Goal: Ask a question

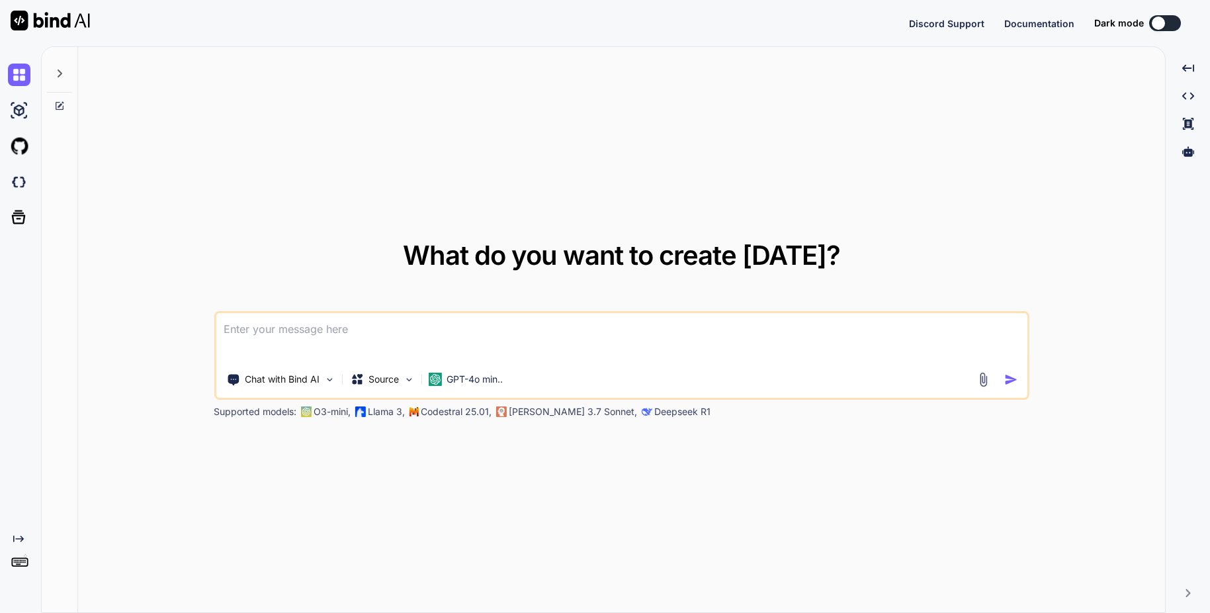
type textarea "x"
click at [1145, 26] on button "Sign in" at bounding box center [1152, 23] width 71 height 26
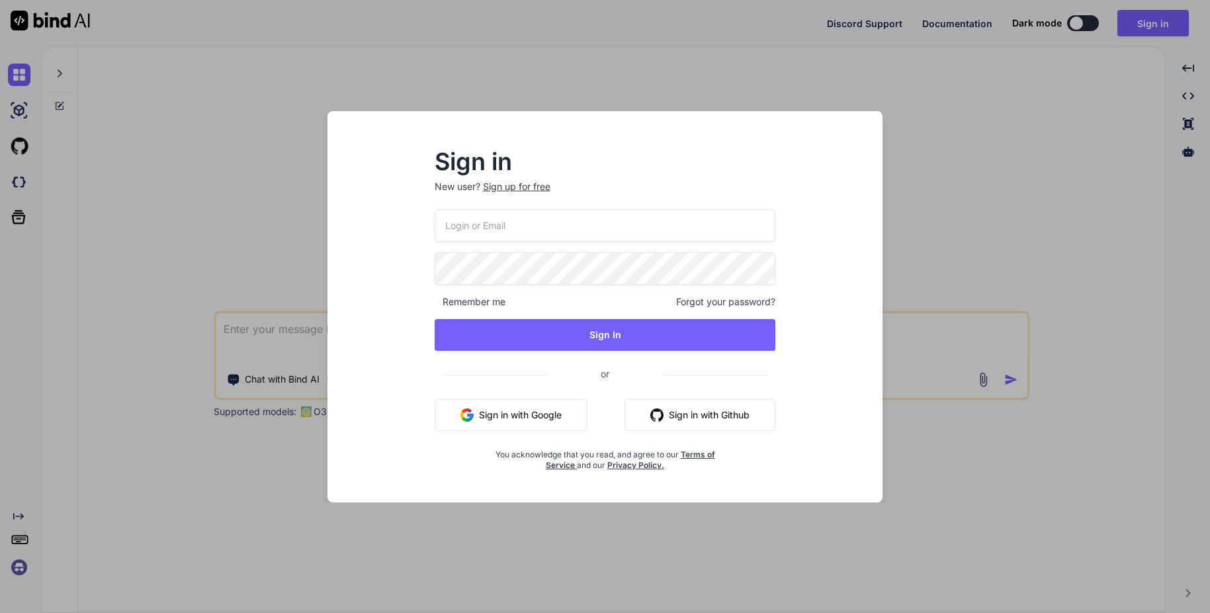
type input "[EMAIL_ADDRESS][DOMAIN_NAME]"
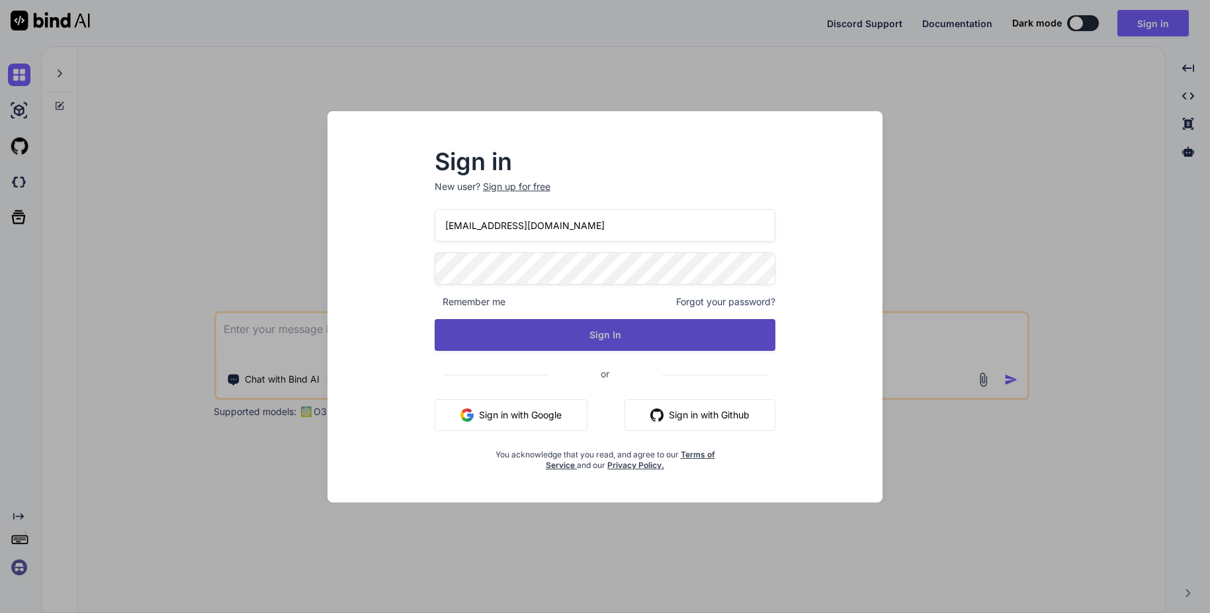
click at [623, 342] on button "Sign In" at bounding box center [605, 335] width 341 height 32
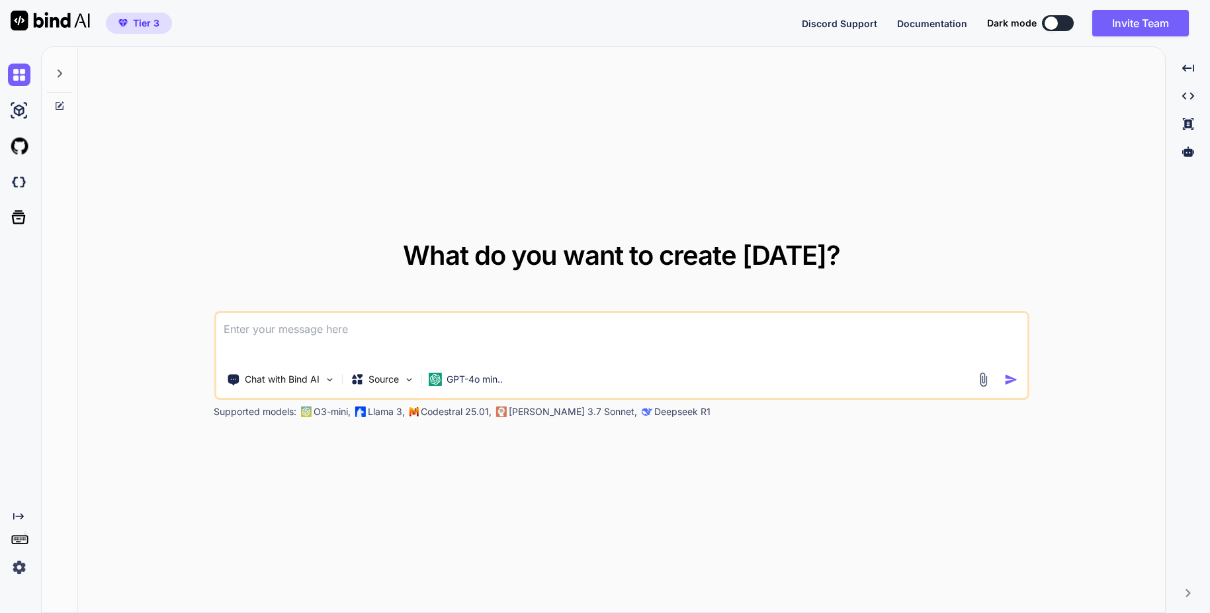
click at [63, 74] on icon at bounding box center [59, 73] width 11 height 11
type textarea "x"
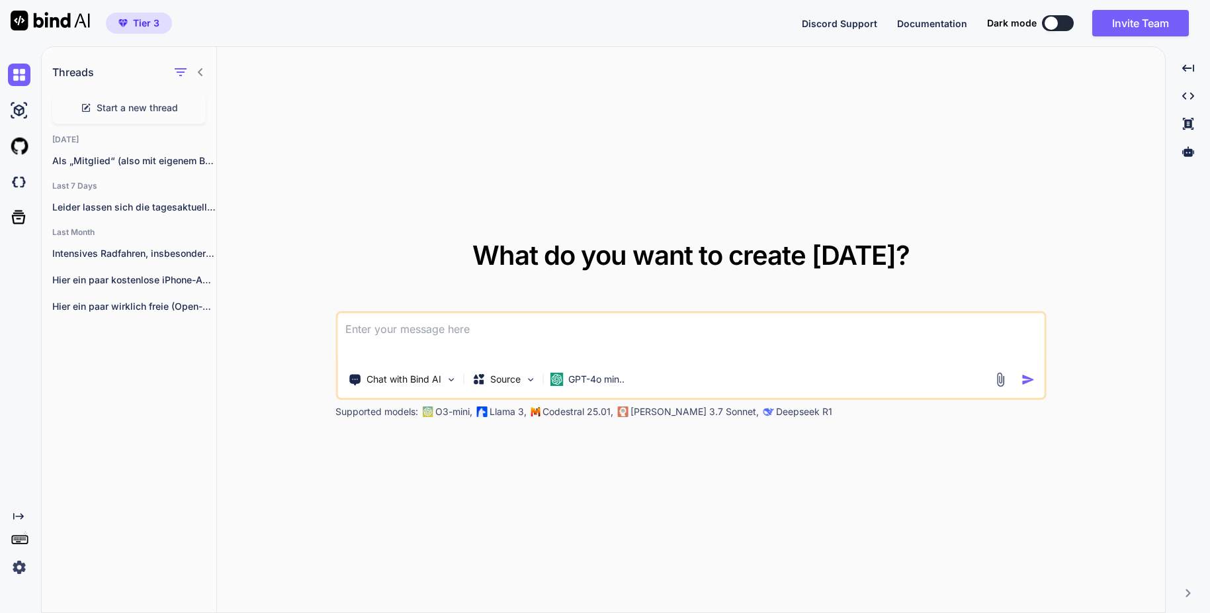
click at [395, 327] on textarea at bounding box center [690, 337] width 707 height 49
type textarea "e"
type textarea "x"
type textarea "es"
type textarea "x"
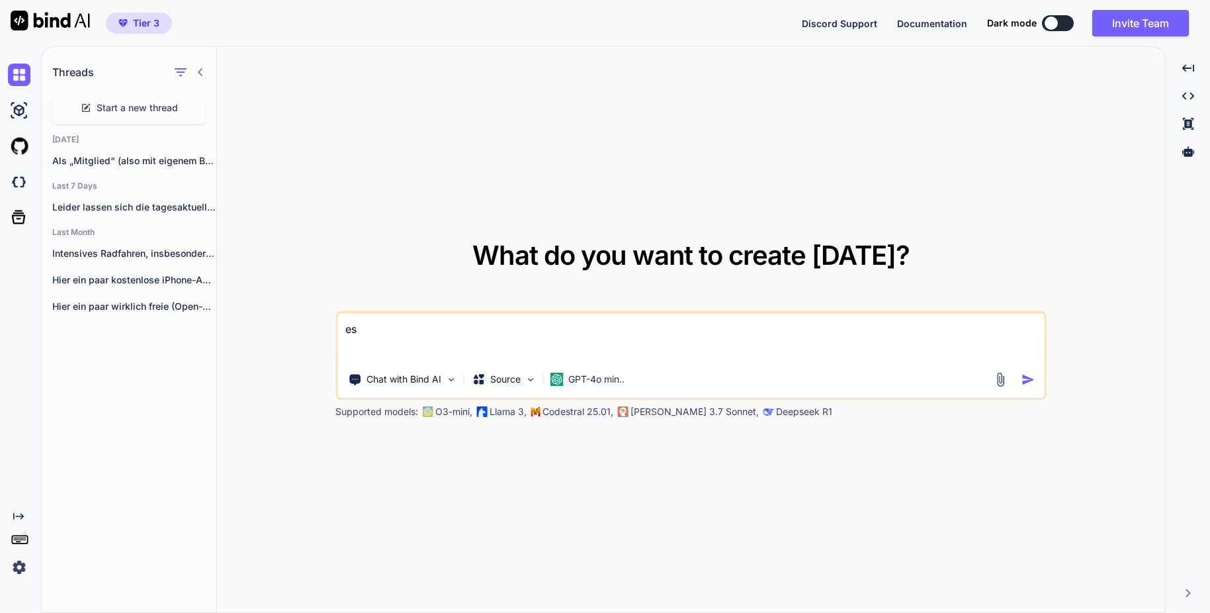
type textarea "es"
type textarea "x"
type textarea "es g"
type textarea "x"
type textarea "es ge"
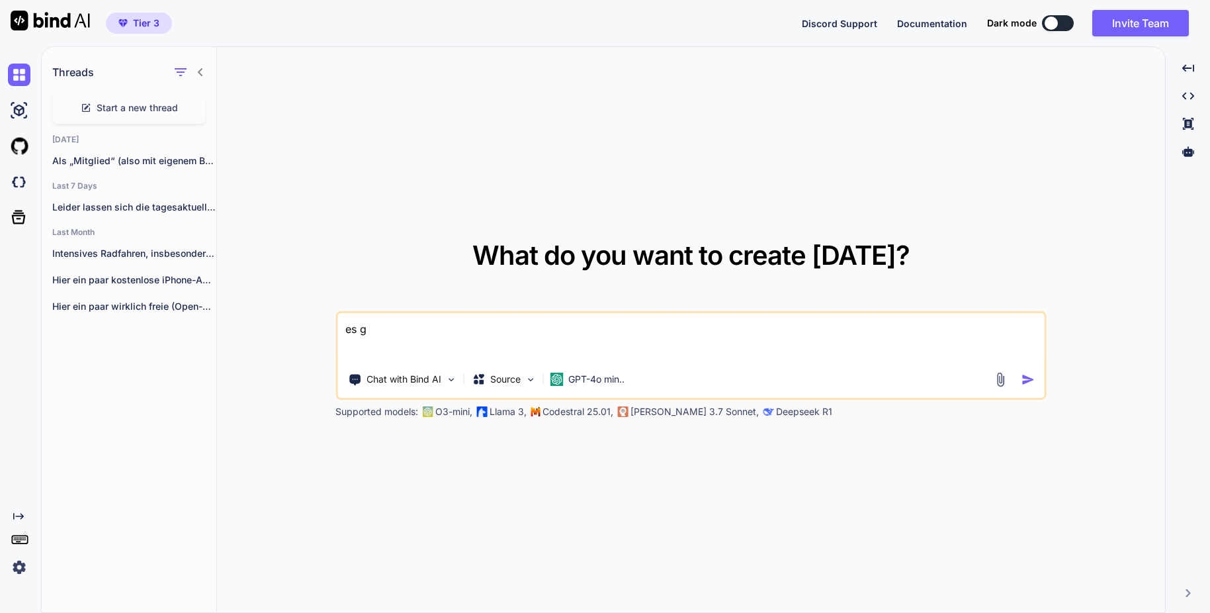
type textarea "x"
type textarea "es geh"
type textarea "x"
type textarea "es geht"
type textarea "x"
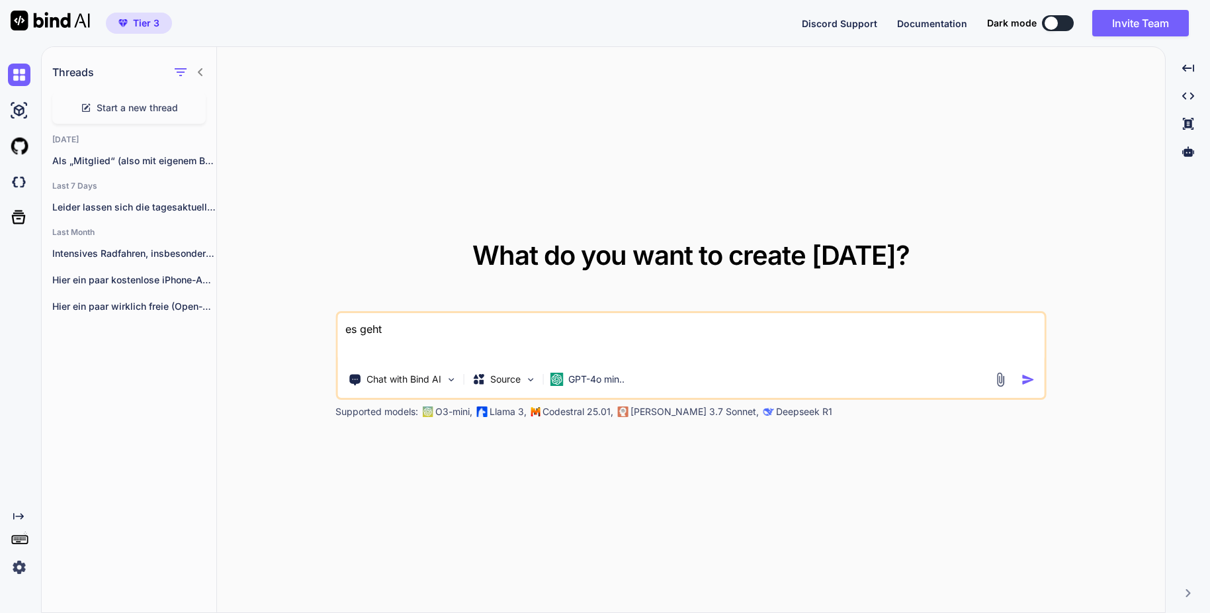
type textarea "es geht"
type textarea "x"
type textarea "es geht u"
type textarea "x"
type textarea "es geht um"
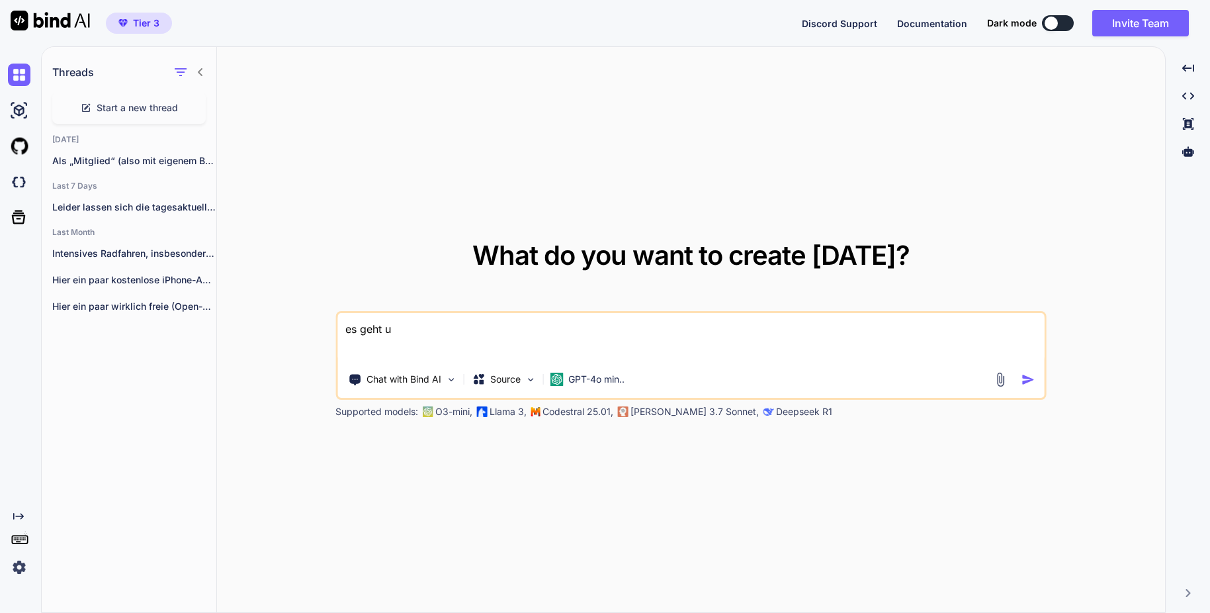
type textarea "x"
type textarea "es geht um"
type textarea "x"
type textarea "es geht um d"
type textarea "x"
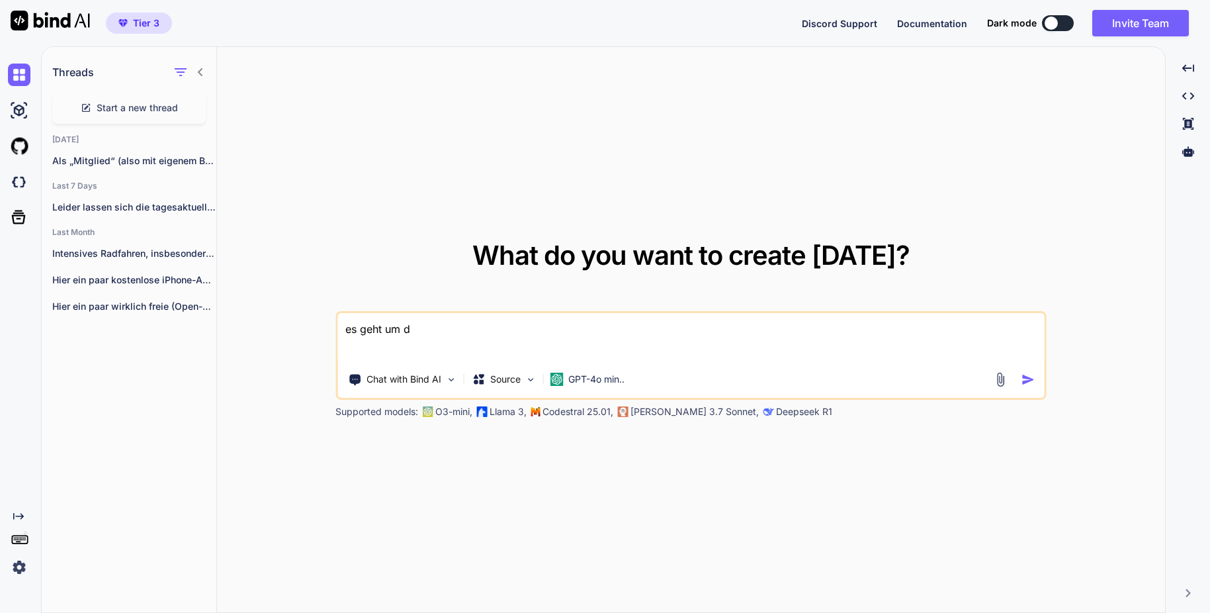
type textarea "es geht um da"
type textarea "x"
type textarea "es geht um das"
type textarea "x"
type textarea "es geht um das"
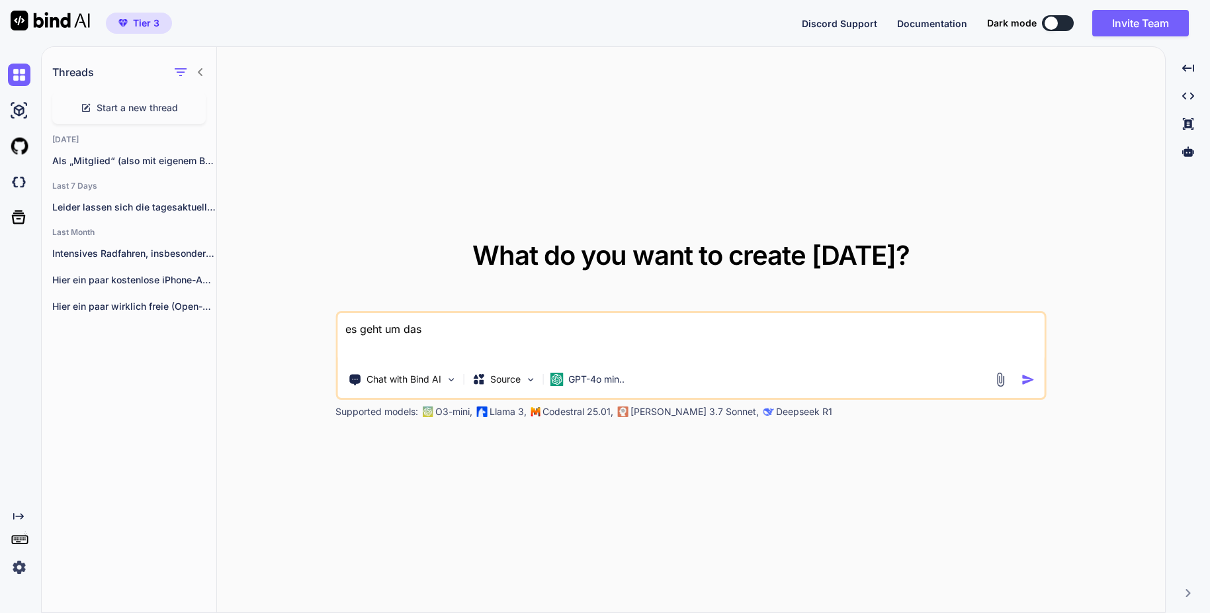
type textarea "x"
type textarea "es geht um das P"
type textarea "x"
type textarea "es geht um das Pr"
type textarea "x"
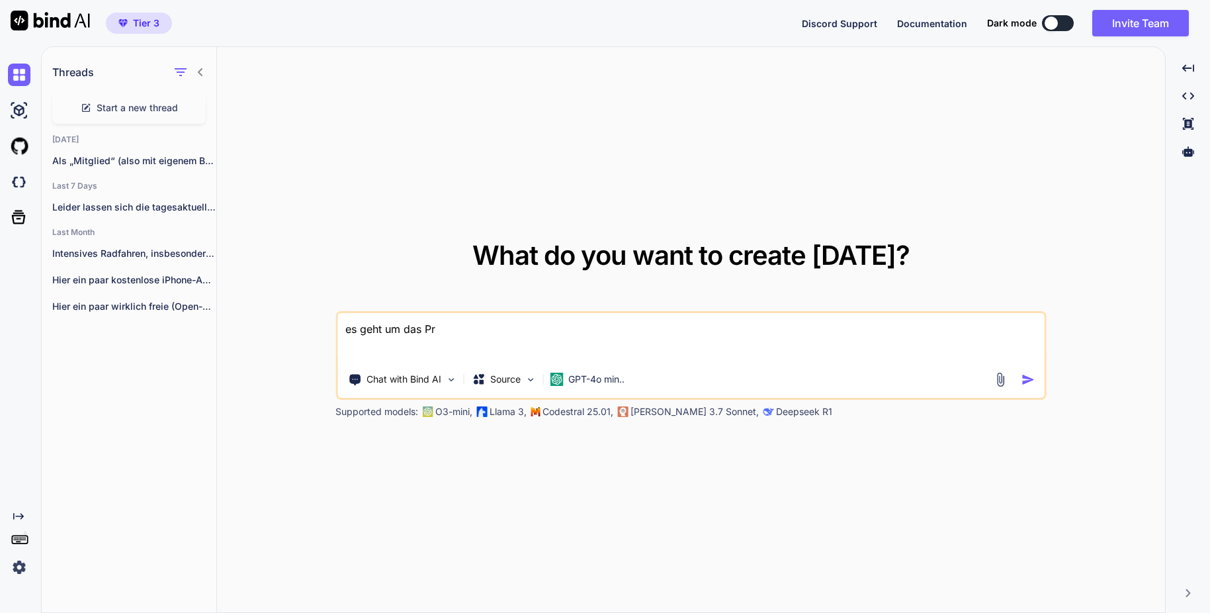
type textarea "es geht um das Pro"
type textarea "x"
type textarea "es geht um das Prog"
type textarea "x"
type textarea "es geht um das Progr"
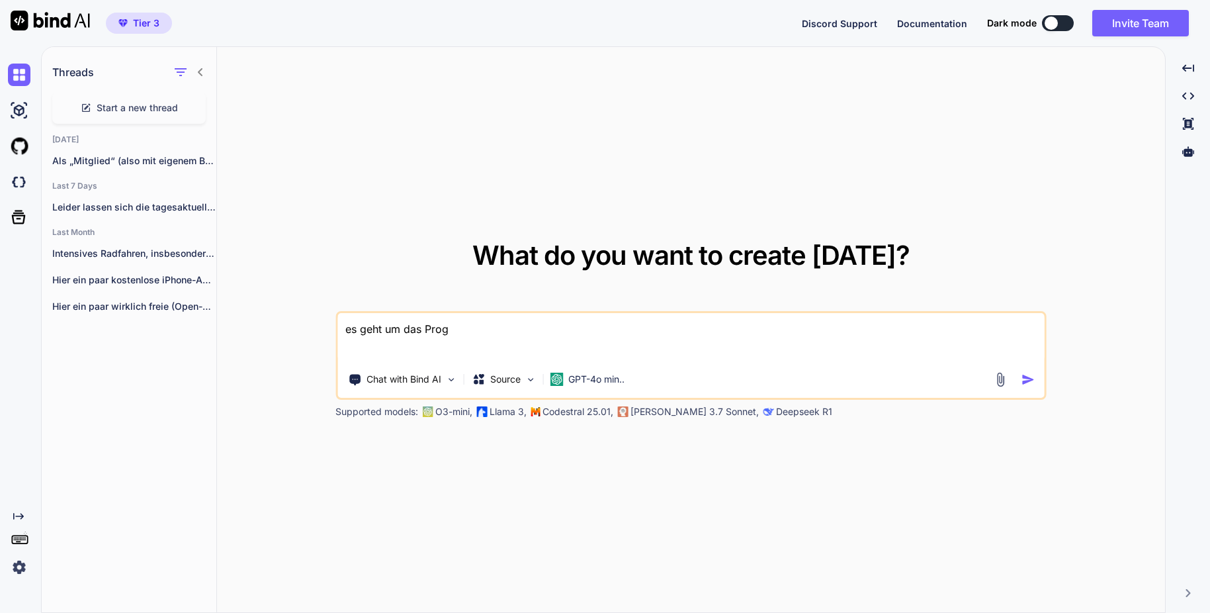
type textarea "x"
type textarea "es geht um das Progra"
type textarea "x"
type textarea "es geht um das Program"
type textarea "x"
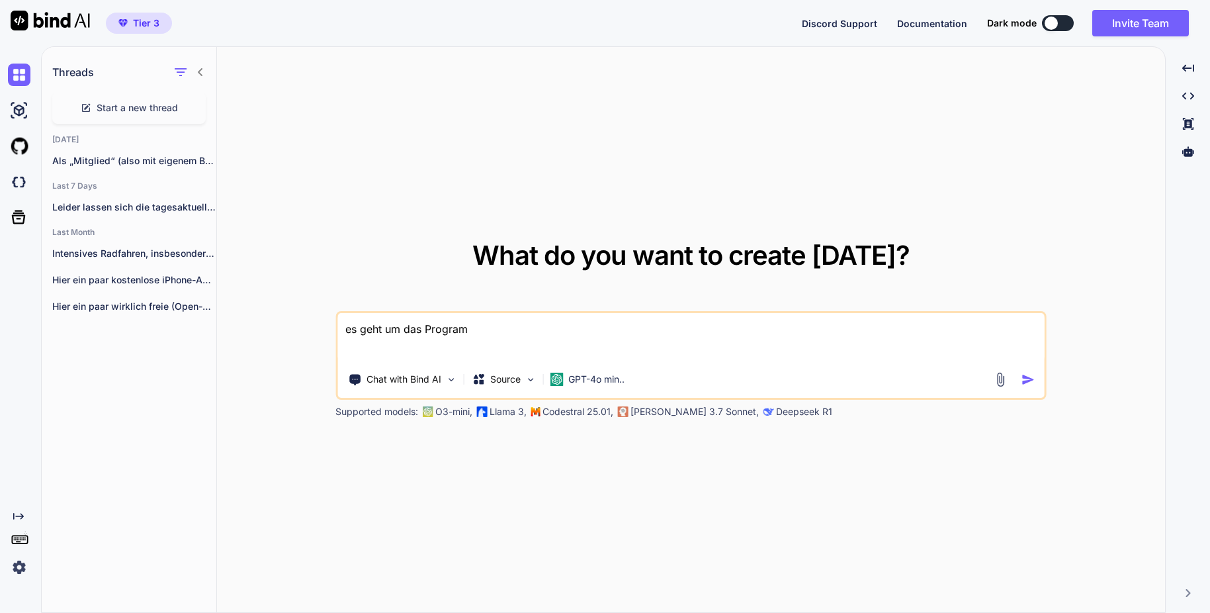
type textarea "es geht um das Programm"
type textarea "x"
type textarea "es geht um das Programm"
type textarea "x"
drag, startPoint x: 604, startPoint y: 331, endPoint x: 619, endPoint y: 327, distance: 15.7
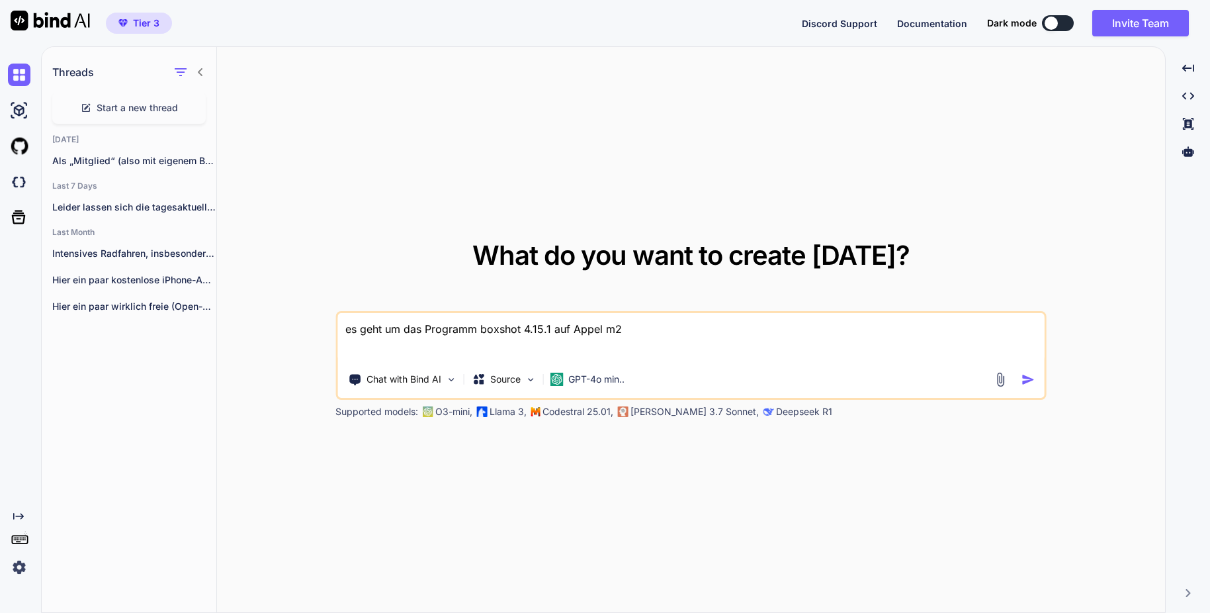
click at [619, 329] on textarea "es geht um das Programm boxshot 4.15.1 auf Appel m2" at bounding box center [690, 337] width 707 height 49
type textarea "es geht um das Programm boxshot 4.15.1 auf Appel M2 Max"
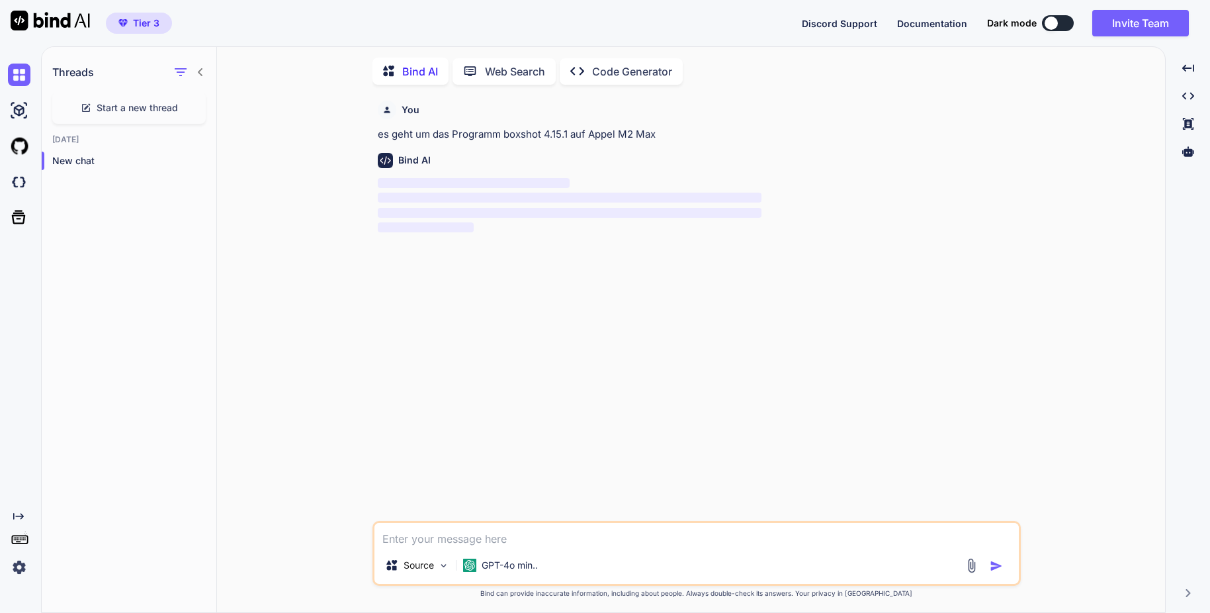
scroll to position [5, 0]
